Goal: Answer question/provide support: Share knowledge or assist other users

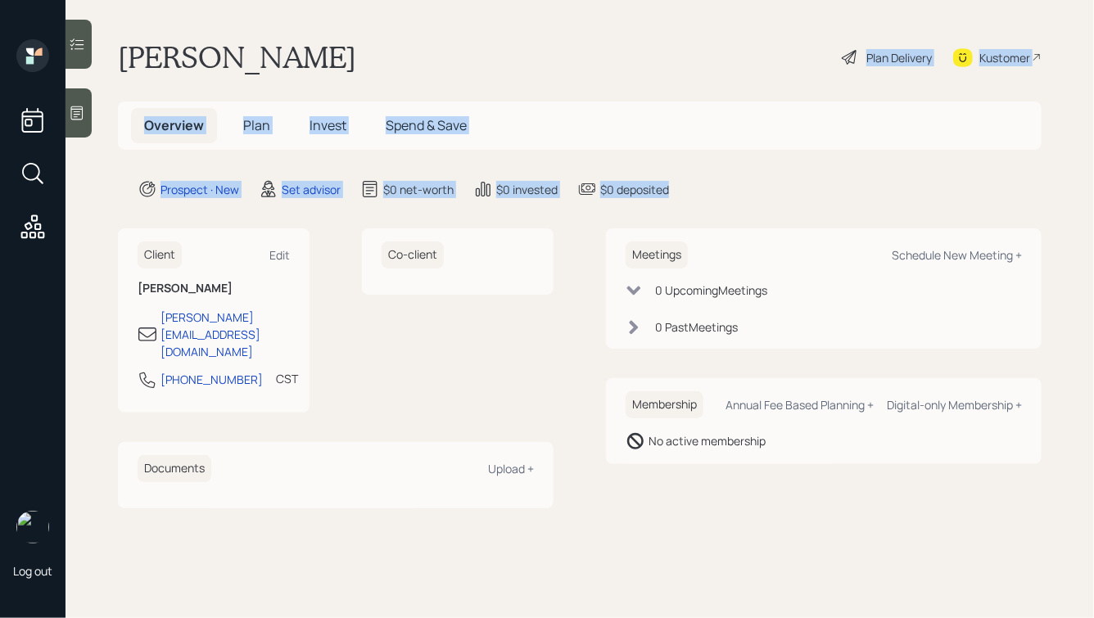
drag, startPoint x: 719, startPoint y: 196, endPoint x: 401, endPoint y: 29, distance: 359.1
click at [401, 29] on main "[PERSON_NAME] Plan Delivery Kustomer Overview Plan Invest Spend & Save Prospect…" at bounding box center [580, 309] width 1029 height 618
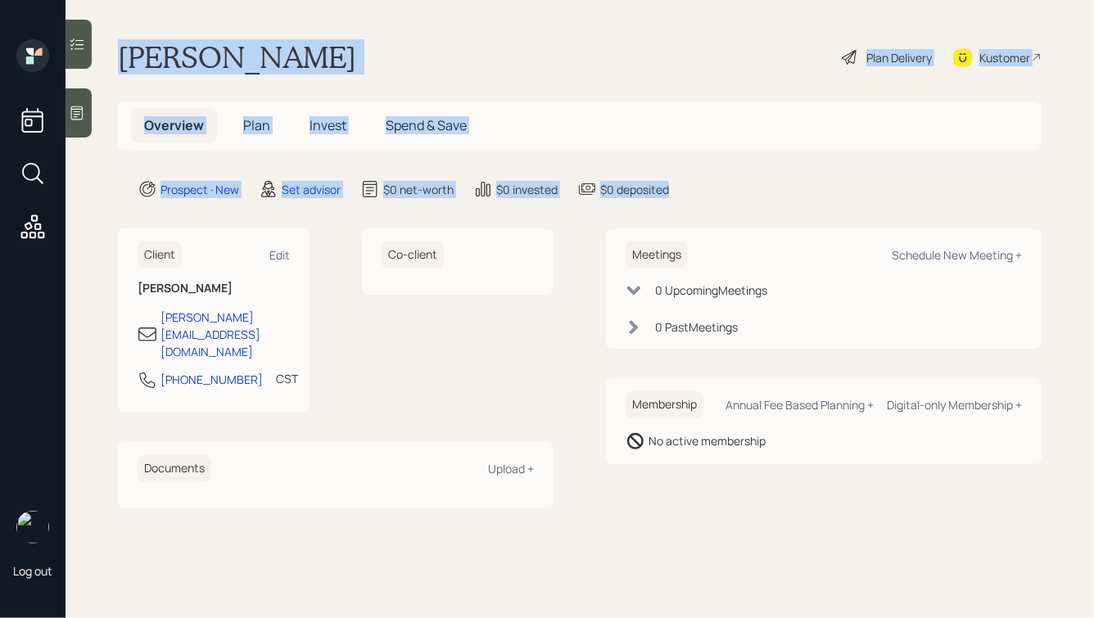
click at [401, 29] on main "[PERSON_NAME] Plan Delivery Kustomer Overview Plan Invest Spend & Save Prospect…" at bounding box center [580, 309] width 1029 height 618
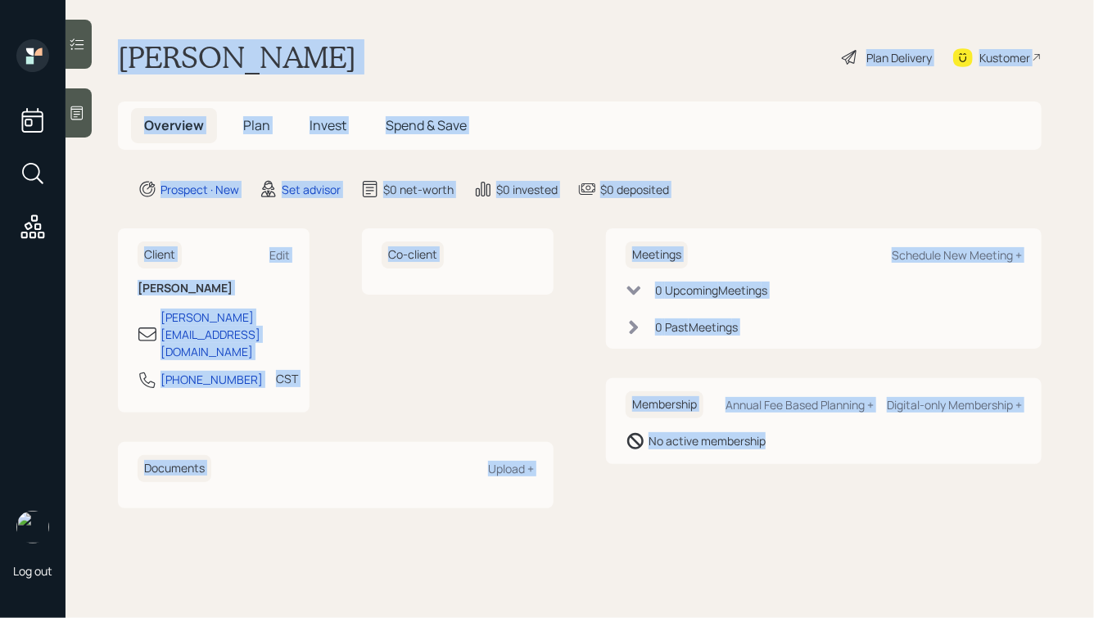
drag, startPoint x: 114, startPoint y: 49, endPoint x: 700, endPoint y: 519, distance: 751.7
click at [700, 519] on main "[PERSON_NAME] Plan Delivery Kustomer Overview Plan Invest Spend & Save Prospect…" at bounding box center [580, 309] width 1029 height 618
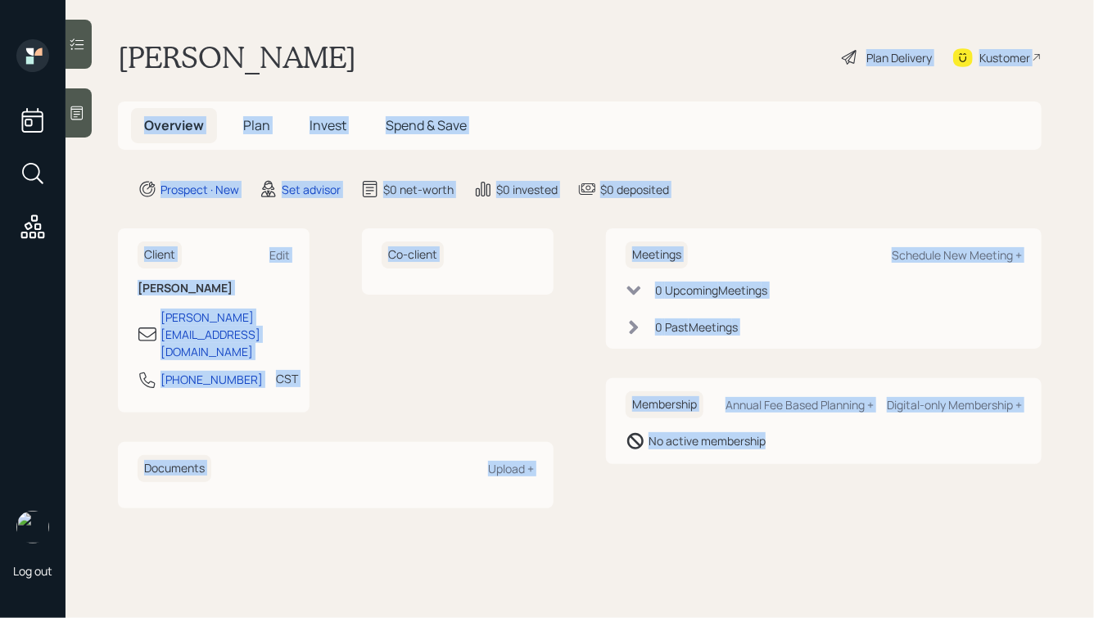
drag, startPoint x: 793, startPoint y: 493, endPoint x: 354, endPoint y: 69, distance: 610.6
click at [354, 69] on main "[PERSON_NAME] Plan Delivery Kustomer Overview Plan Invest Spend & Save Prospect…" at bounding box center [580, 309] width 1029 height 618
click at [354, 69] on div "[PERSON_NAME] Plan Delivery Kustomer" at bounding box center [580, 57] width 924 height 36
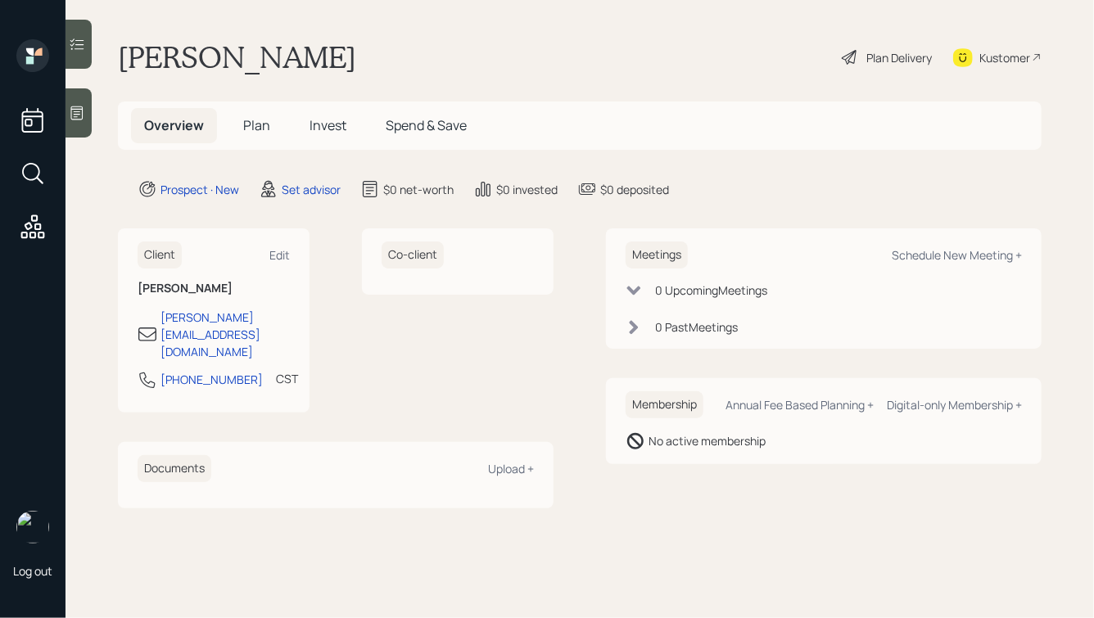
click at [80, 115] on icon at bounding box center [77, 113] width 16 height 16
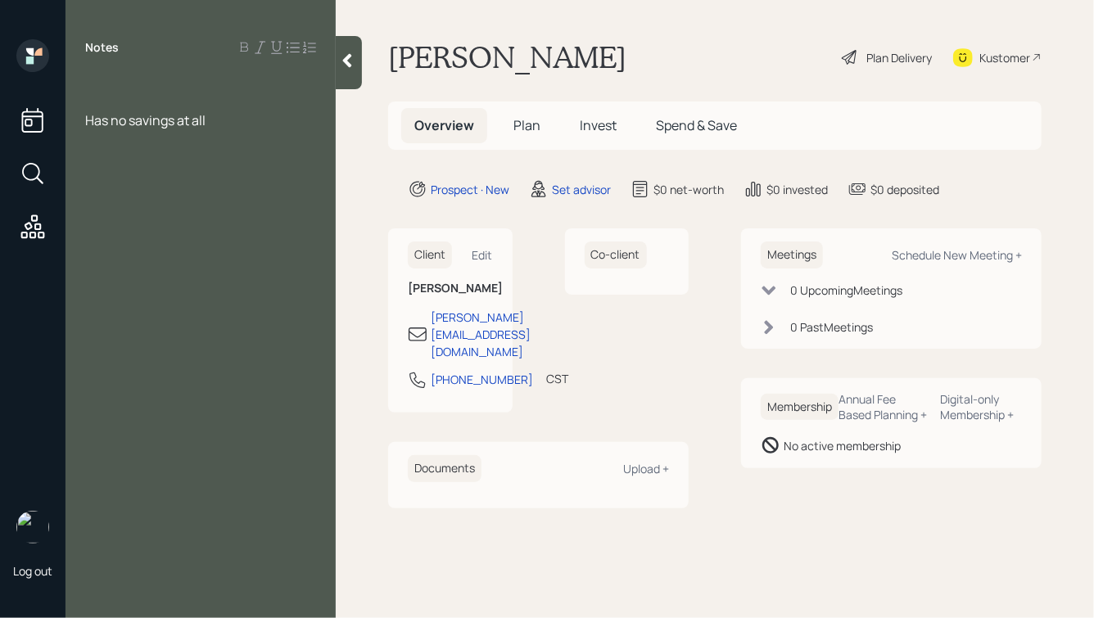
click at [129, 84] on div at bounding box center [200, 84] width 231 height 18
click at [222, 120] on div "Has no savings at all" at bounding box center [200, 120] width 231 height 18
drag, startPoint x: 176, startPoint y: 143, endPoint x: 44, endPoint y: 107, distance: 136.5
click at [46, 107] on div "Log out Notes Has no savings at all, just property investments [PERSON_NAME] Pl…" at bounding box center [547, 309] width 1094 height 618
click at [150, 121] on span "Has no savings at all, just property investments" at bounding box center [187, 129] width 205 height 36
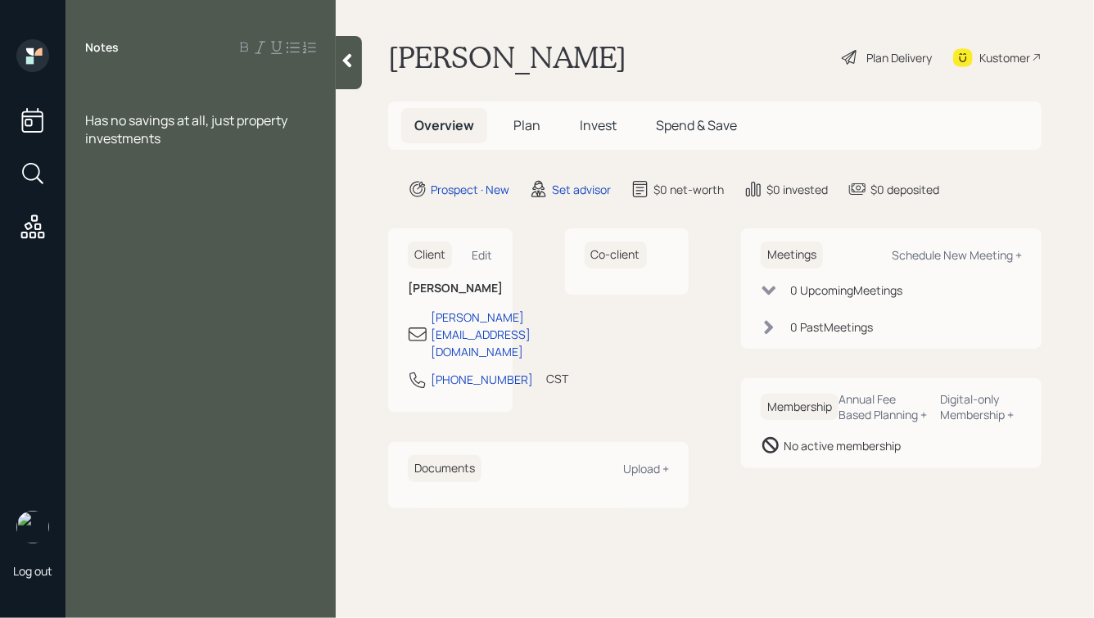
click at [101, 84] on div at bounding box center [200, 84] width 231 height 18
click at [347, 61] on icon at bounding box center [347, 61] width 9 height 14
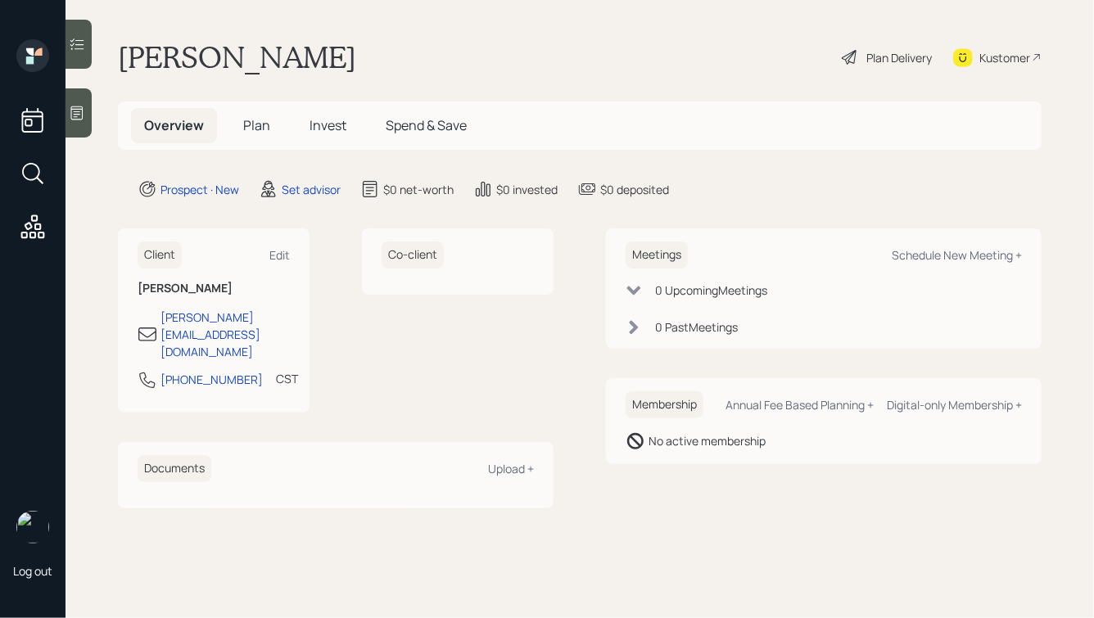
click at [122, 61] on h1 "[PERSON_NAME]" at bounding box center [237, 57] width 238 height 36
